Goal: Task Accomplishment & Management: Manage account settings

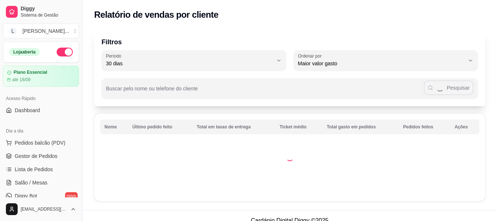
select select "30"
select select "HIGHEST_TOTAL_SPENT_WITH_ORDERS"
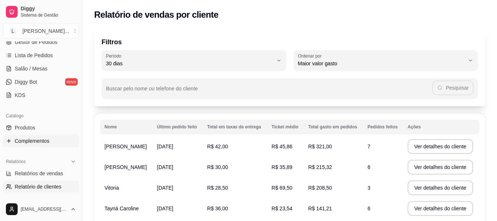
scroll to position [110, 0]
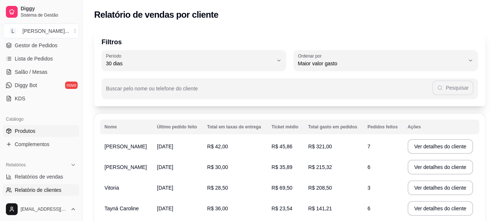
click at [41, 134] on link "Produtos" at bounding box center [41, 131] width 76 height 12
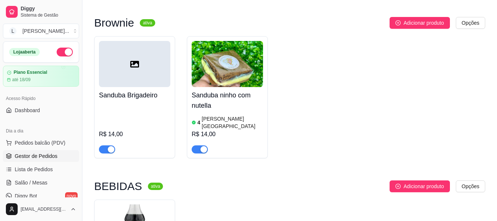
click at [64, 153] on link "Gestor de Pedidos" at bounding box center [41, 156] width 76 height 12
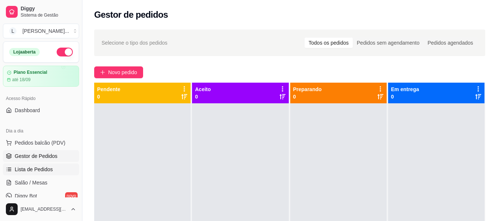
click at [53, 166] on link "Lista de Pedidos" at bounding box center [41, 169] width 76 height 12
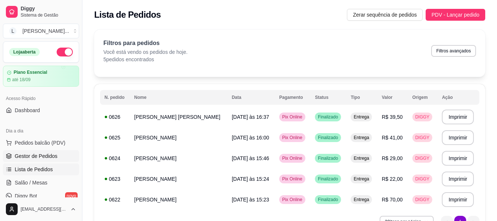
click at [46, 155] on span "Gestor de Pedidos" at bounding box center [36, 155] width 43 height 7
